Goal: Information Seeking & Learning: Learn about a topic

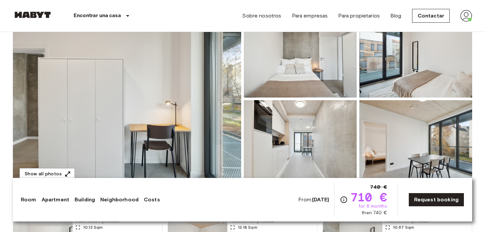
scroll to position [81, 0]
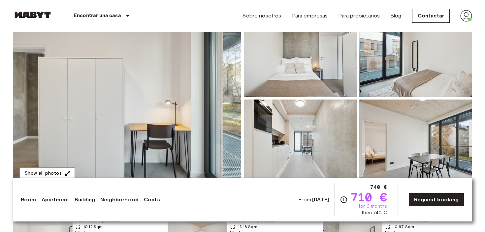
click at [224, 92] on img at bounding box center [127, 98] width 228 height 175
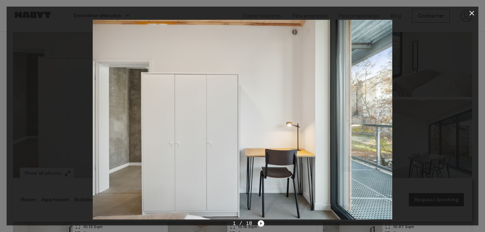
click at [262, 225] on icon "Next image" at bounding box center [261, 223] width 7 height 7
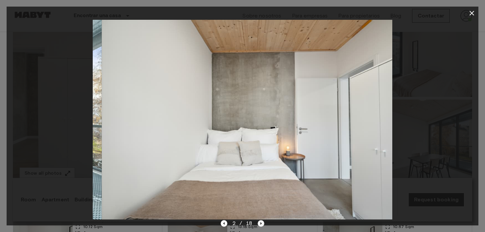
click at [262, 225] on icon "Next image" at bounding box center [261, 223] width 7 height 7
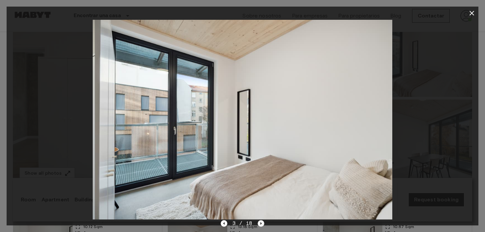
click at [262, 225] on icon "Next image" at bounding box center [261, 223] width 7 height 7
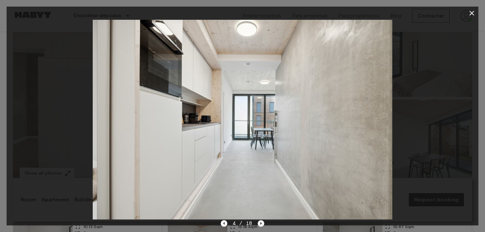
click at [262, 225] on icon "Next image" at bounding box center [261, 223] width 7 height 7
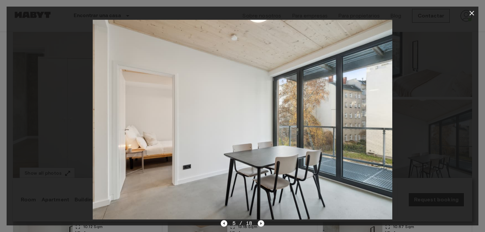
click at [262, 225] on icon "Next image" at bounding box center [261, 223] width 7 height 7
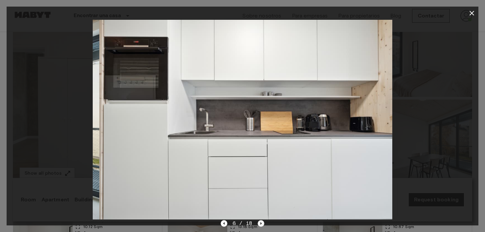
click at [262, 225] on icon "Next image" at bounding box center [261, 223] width 7 height 7
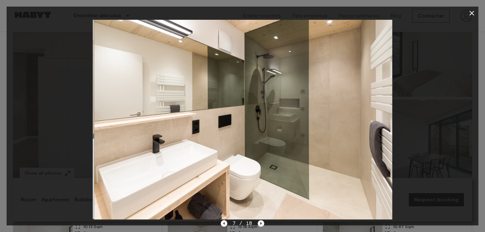
click at [262, 225] on icon "Next image" at bounding box center [261, 223] width 7 height 7
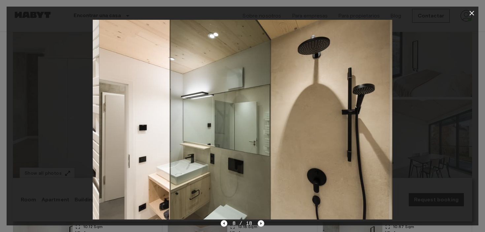
click at [262, 225] on icon "Next image" at bounding box center [261, 223] width 7 height 7
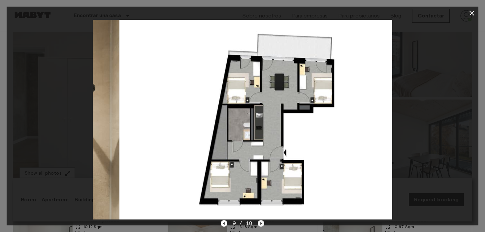
click at [262, 225] on icon "Next image" at bounding box center [261, 223] width 7 height 7
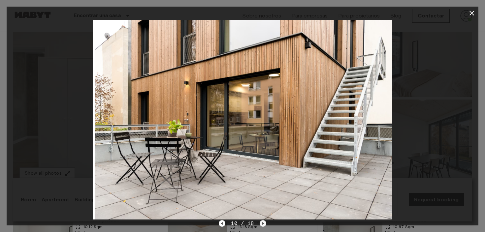
click at [262, 225] on icon "Next image" at bounding box center [263, 223] width 7 height 7
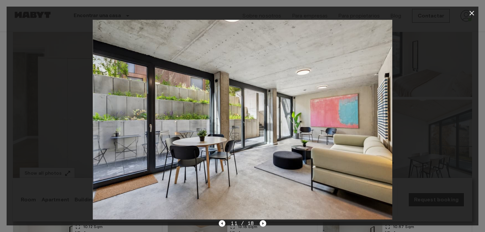
click at [475, 17] on button "button" at bounding box center [471, 13] width 13 height 13
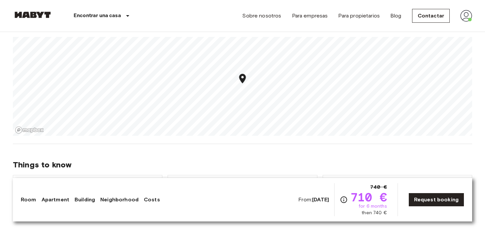
scroll to position [531, 0]
